Goal: Information Seeking & Learning: Check status

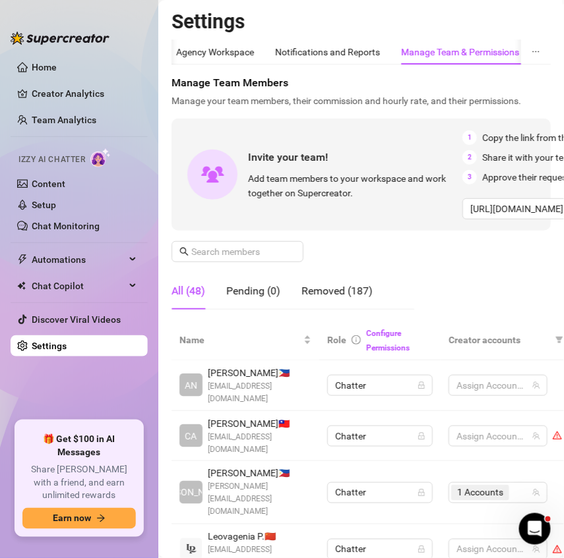
scroll to position [168, 0]
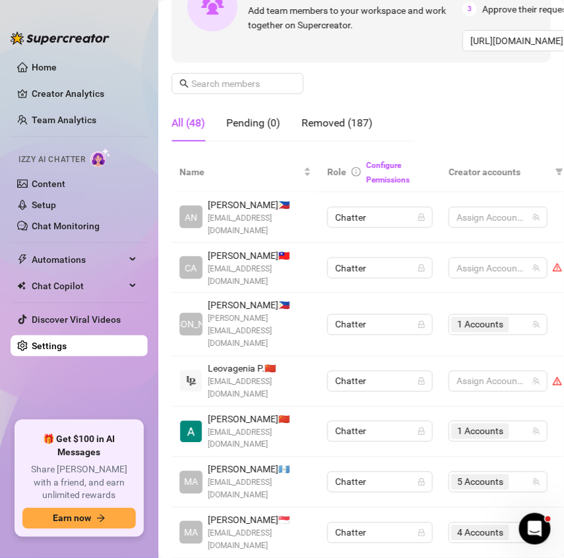
click at [78, 333] on ul "Home Creator Analytics Team Analytics Izzy AI Chatter Content Setup Chat Monito…" at bounding box center [79, 233] width 137 height 365
click at [65, 91] on link "Creator Analytics" at bounding box center [84, 93] width 105 height 21
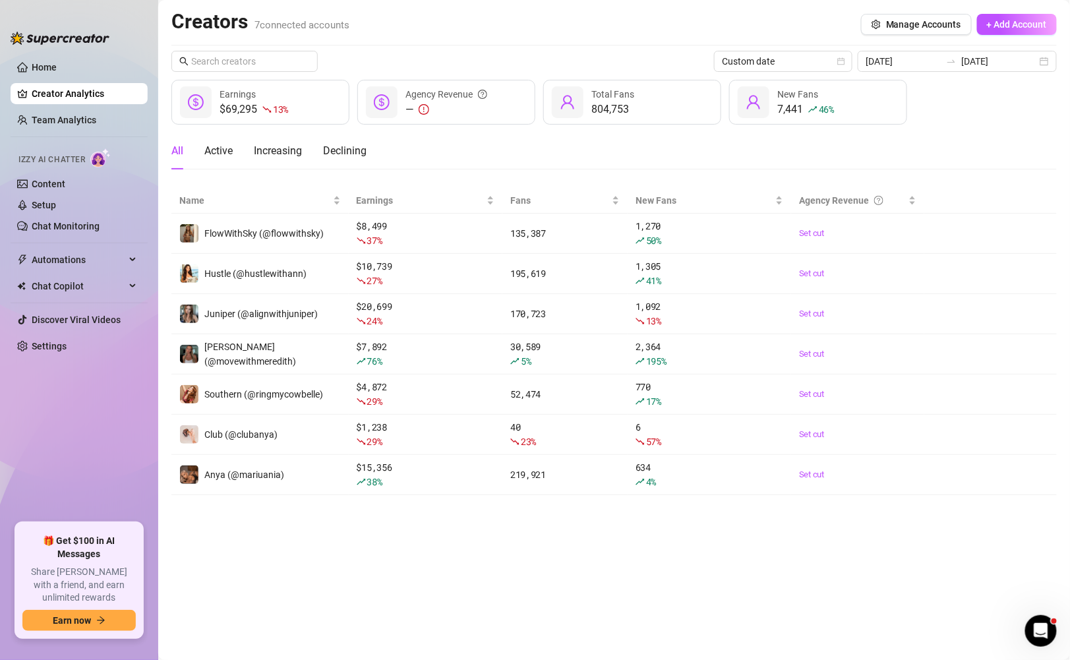
click at [563, 49] on div "Creators 7 connected accounts Manage Accounts + Add Account Custom date [DATE] …" at bounding box center [613, 252] width 885 height 486
click at [563, 62] on input "[DATE]" at bounding box center [903, 61] width 75 height 15
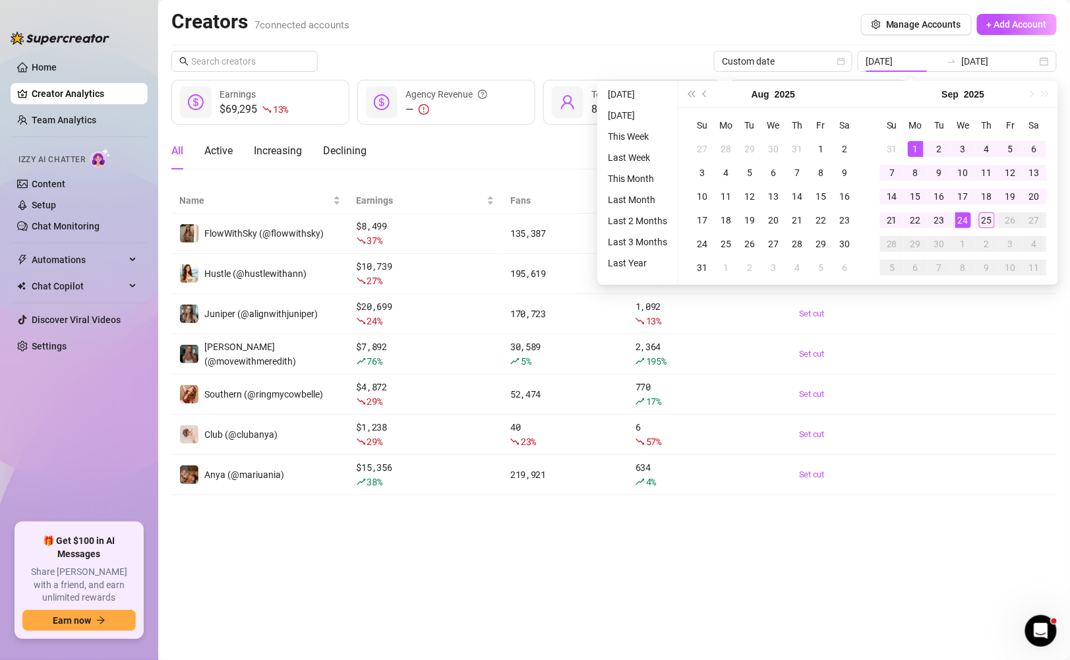
click at [563, 232] on td "2" at bounding box center [987, 244] width 24 height 24
type input "[DATE]"
click at [563, 221] on div "25" at bounding box center [987, 220] width 16 height 16
type input "[DATE]"
click at [563, 148] on div "1" at bounding box center [916, 149] width 16 height 16
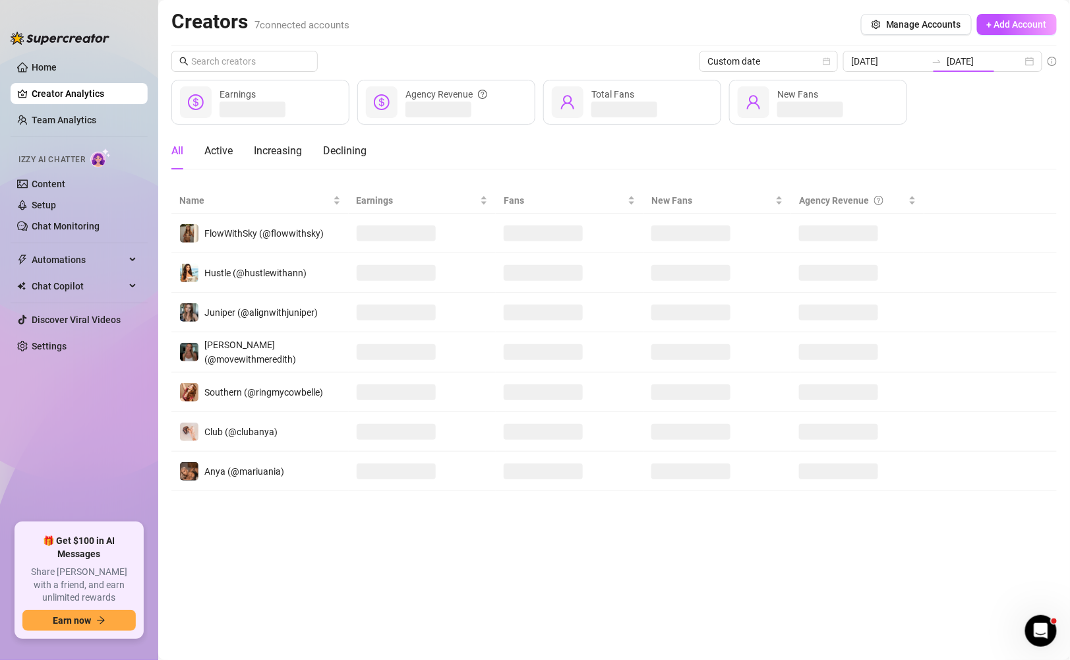
type input "[DATE]"
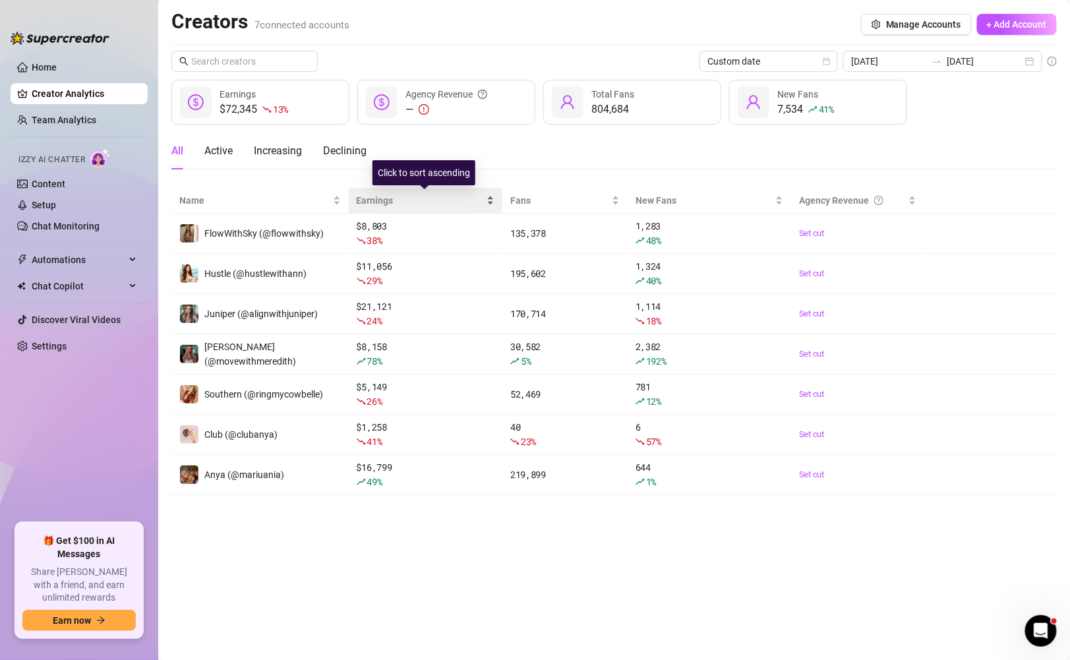
click at [495, 203] on div "Earnings" at bounding box center [426, 200] width 138 height 15
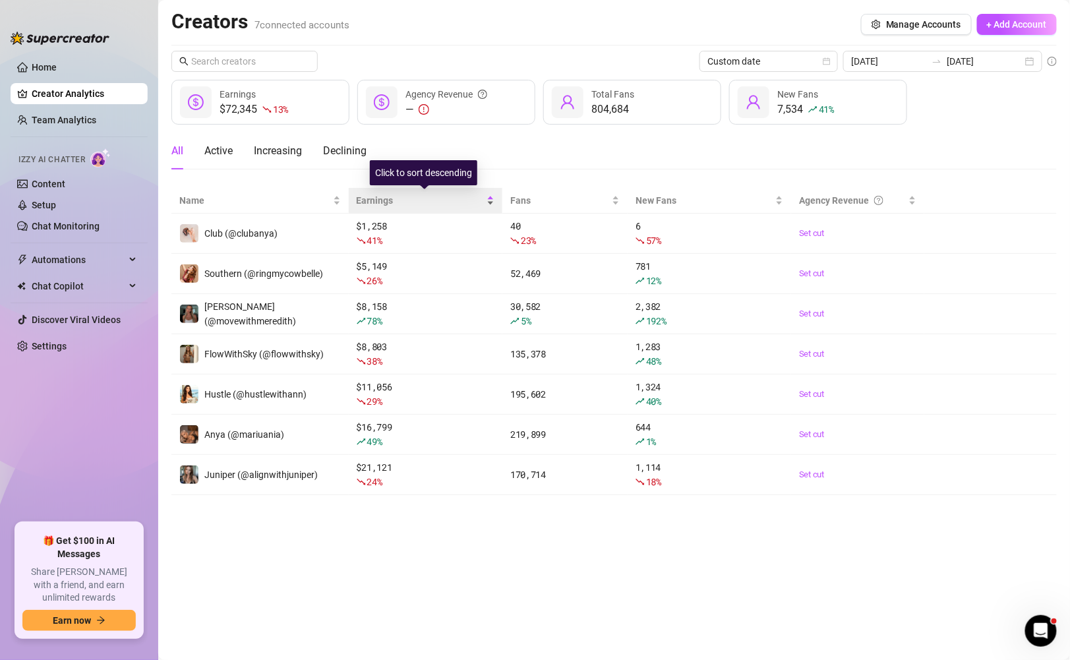
click at [495, 203] on div "Earnings" at bounding box center [426, 200] width 138 height 15
